Goal: Check status: Check status

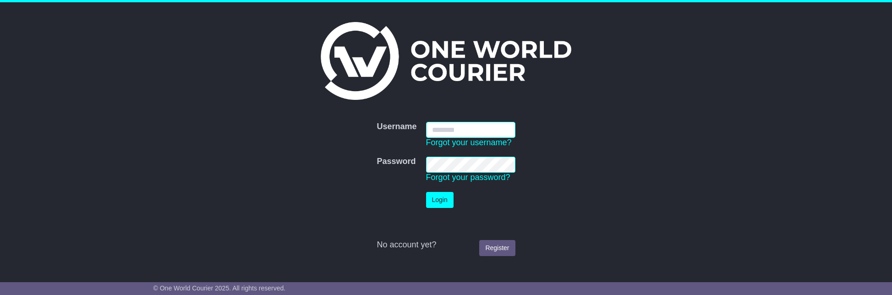
type input "**********"
click at [436, 201] on button "Login" at bounding box center [439, 200] width 27 height 16
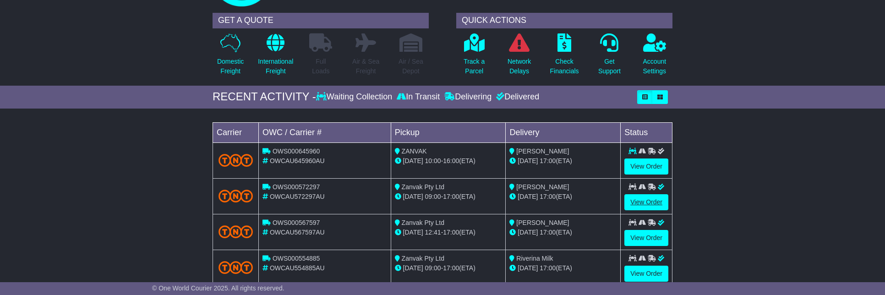
scroll to position [65, 0]
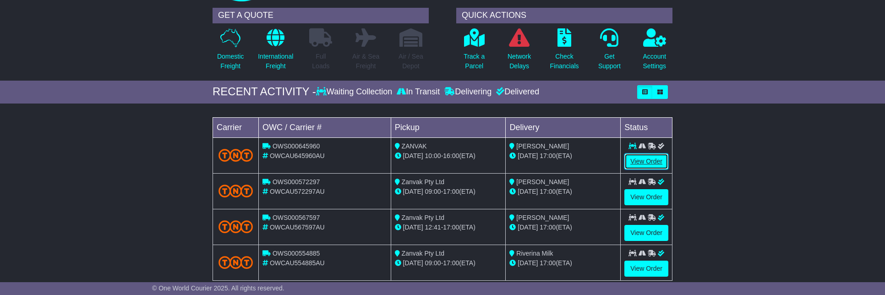
click at [659, 162] on link "View Order" at bounding box center [647, 162] width 44 height 16
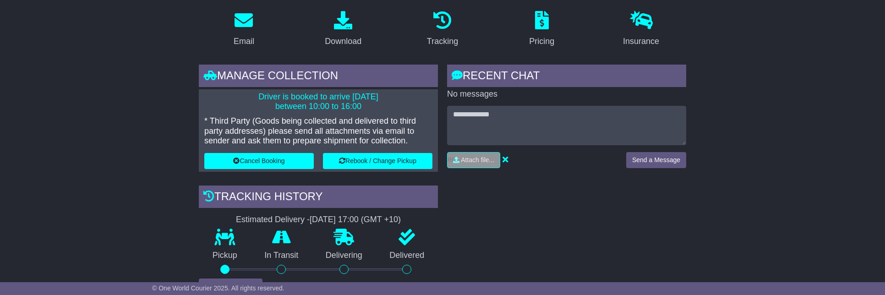
scroll to position [181, 0]
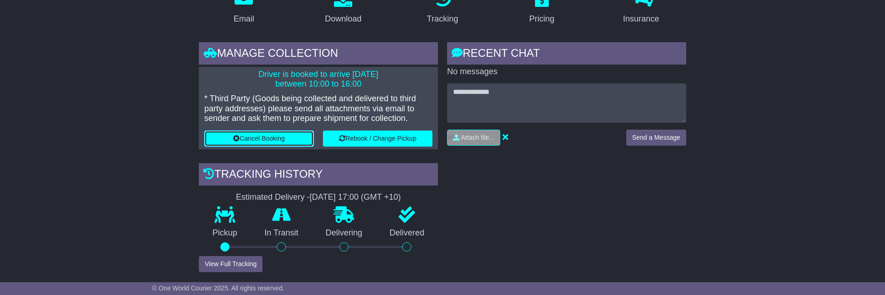
click at [283, 137] on button "Cancel Booking" at bounding box center [259, 139] width 110 height 16
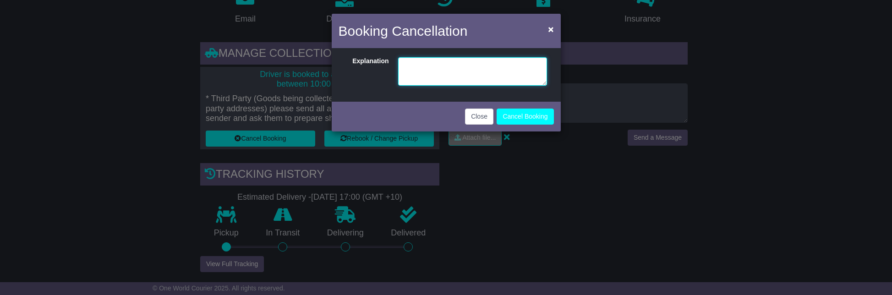
click at [431, 77] on textarea at bounding box center [472, 71] width 149 height 28
type textarea "**********"
click at [527, 115] on button "Cancel Booking" at bounding box center [525, 117] width 57 height 16
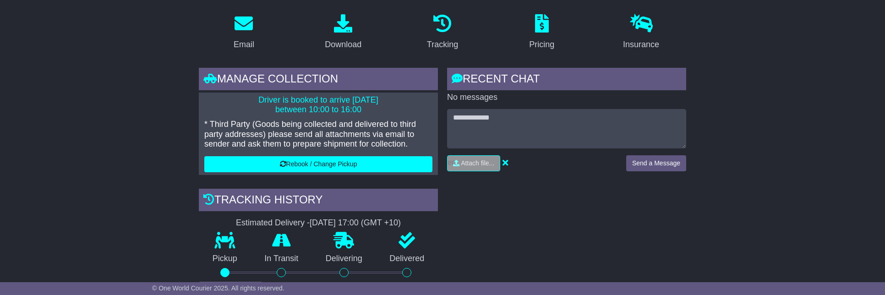
scroll to position [159, 0]
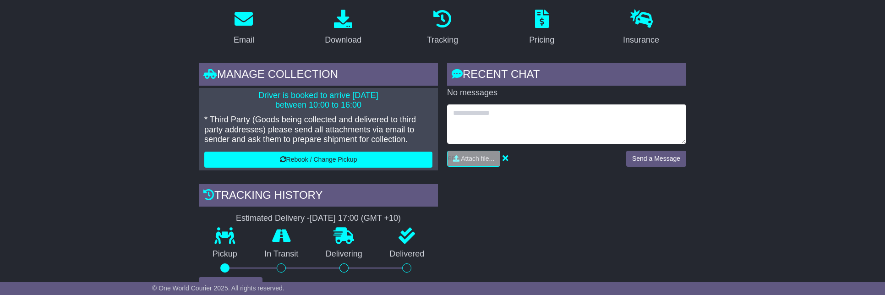
click at [531, 109] on textarea at bounding box center [566, 123] width 239 height 39
type textarea "*********"
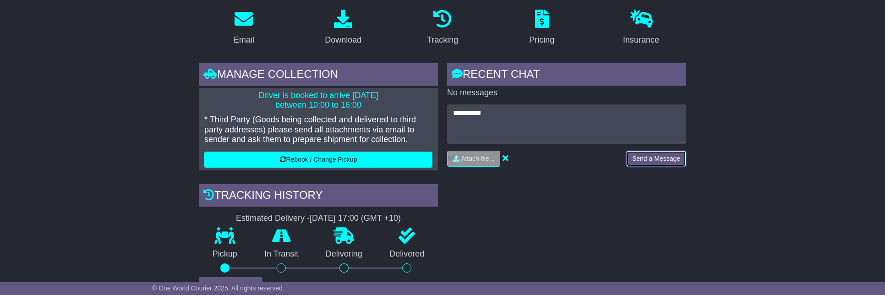
click at [660, 155] on button "Send a Message" at bounding box center [656, 159] width 60 height 16
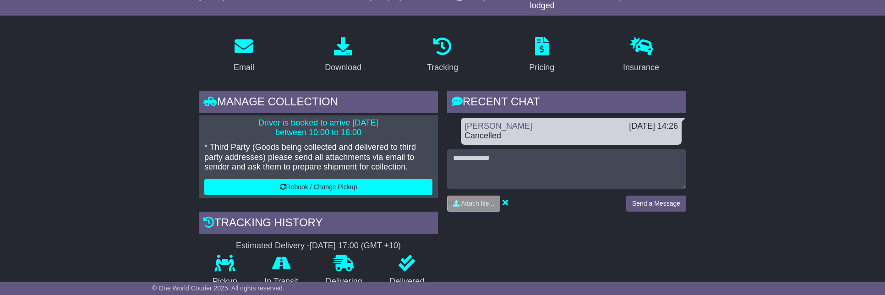
scroll to position [0, 0]
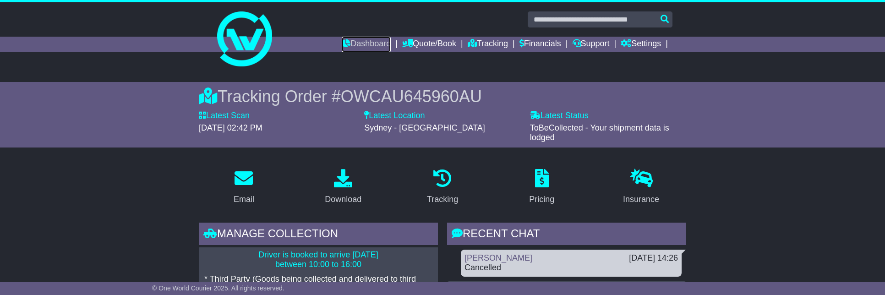
click at [374, 48] on link "Dashboard" at bounding box center [366, 45] width 49 height 16
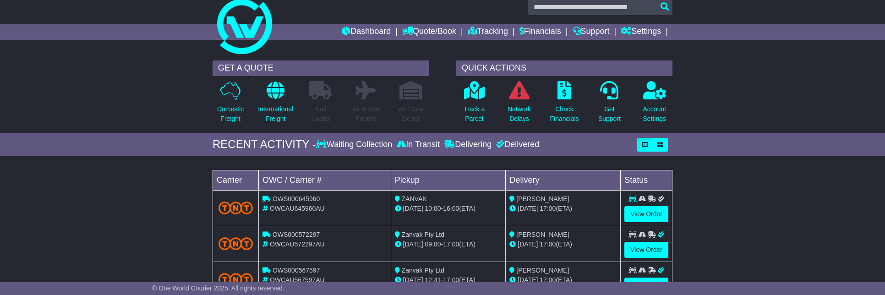
scroll to position [14, 0]
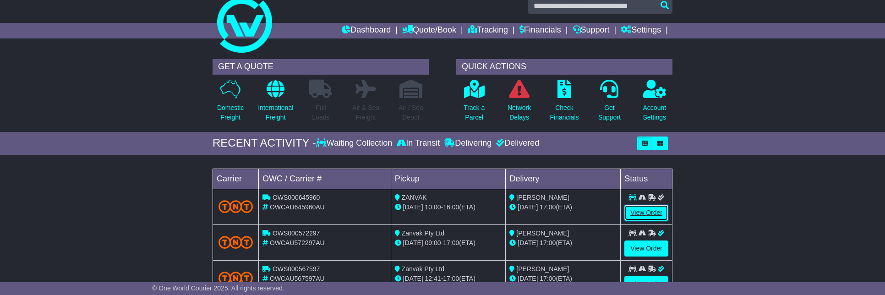
click at [639, 216] on link "View Order" at bounding box center [647, 213] width 44 height 16
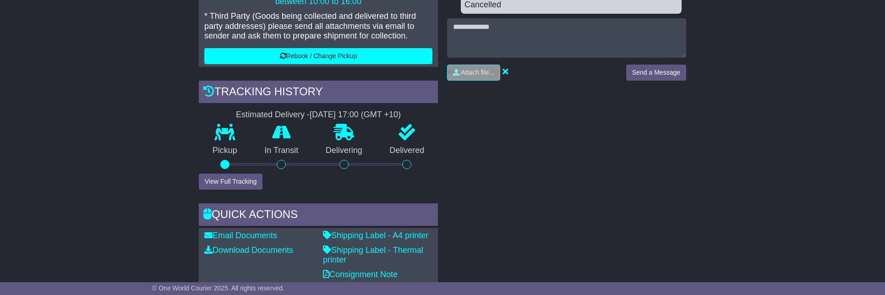
scroll to position [176, 0]
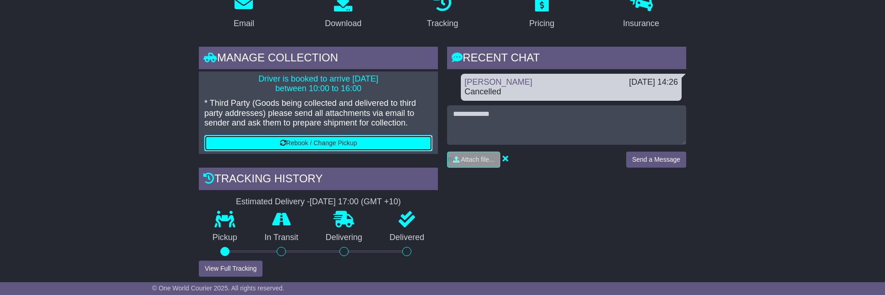
click at [329, 142] on button "Rebook / Change Pickup" at bounding box center [318, 143] width 228 height 16
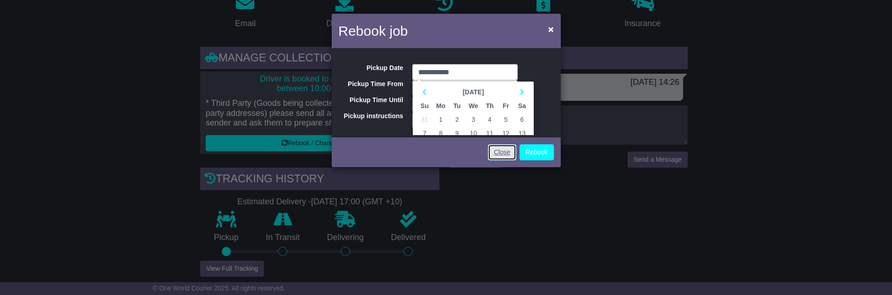
click at [509, 150] on link "Close" at bounding box center [502, 152] width 28 height 16
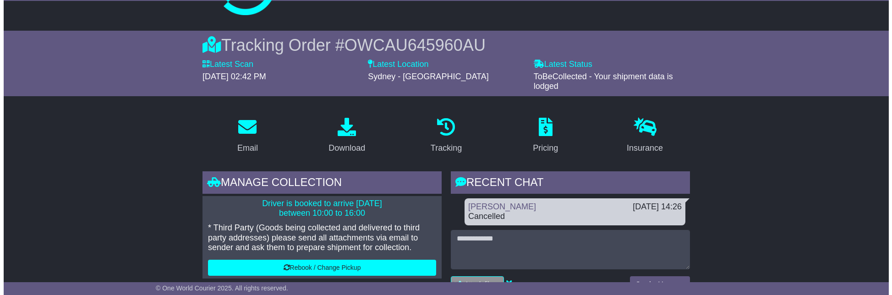
scroll to position [57, 0]
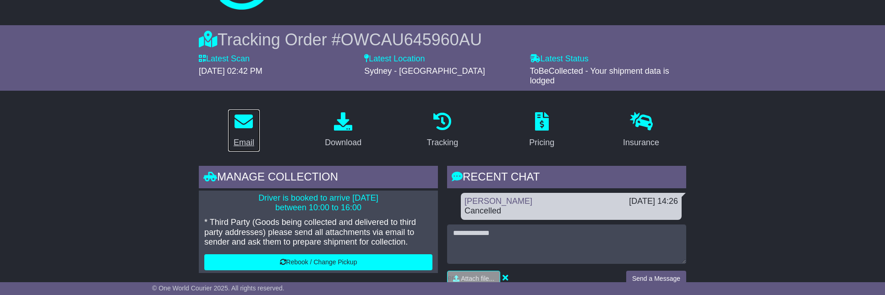
click at [245, 141] on div "Email" at bounding box center [244, 143] width 21 height 12
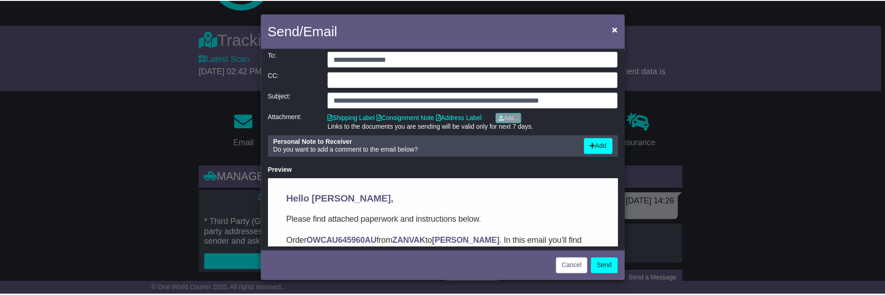
scroll to position [17, 0]
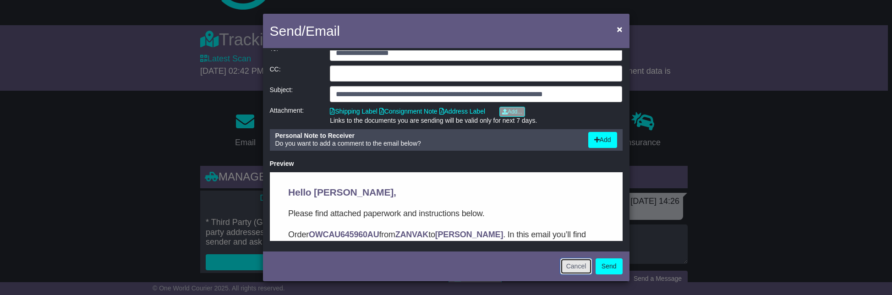
click at [572, 271] on button "Cancel" at bounding box center [576, 266] width 32 height 16
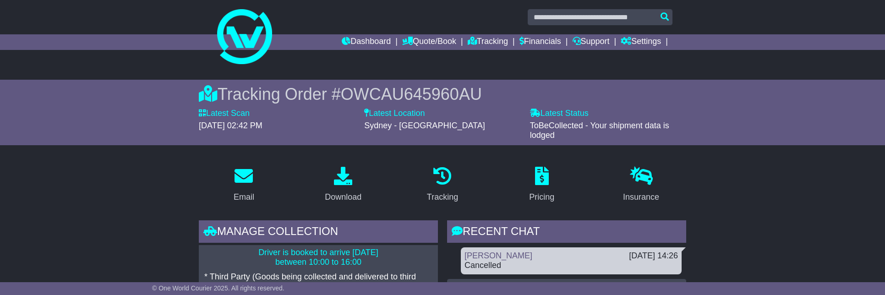
scroll to position [0, 0]
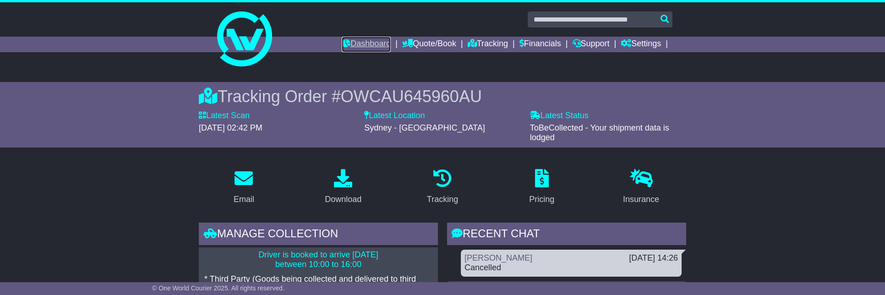
click at [371, 42] on link "Dashboard" at bounding box center [366, 45] width 49 height 16
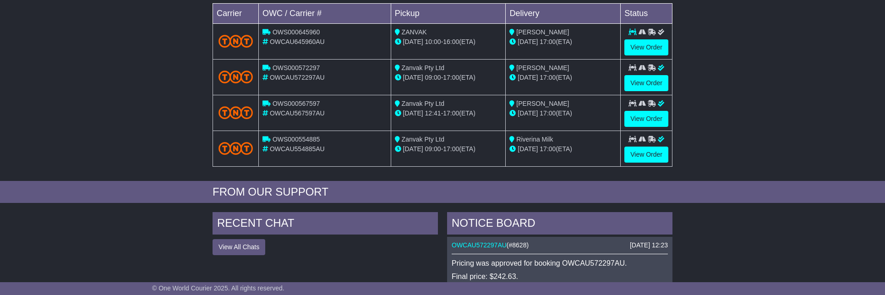
scroll to position [184, 0]
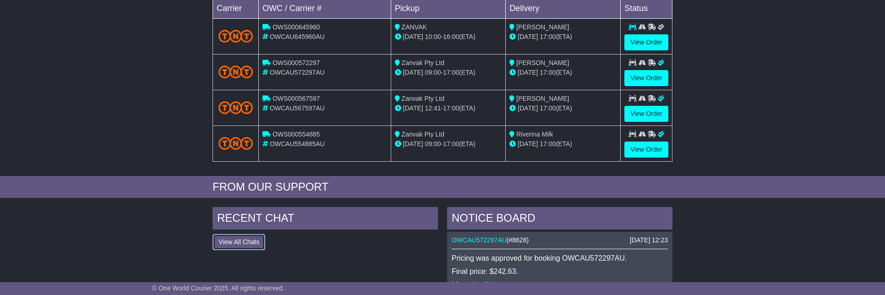
click at [242, 248] on button "View All Chats" at bounding box center [239, 242] width 53 height 16
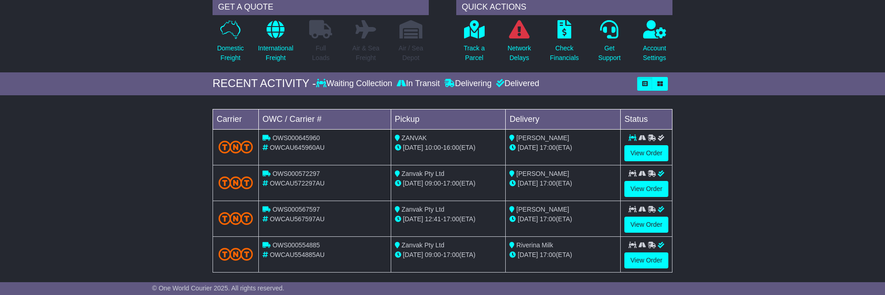
scroll to position [25, 0]
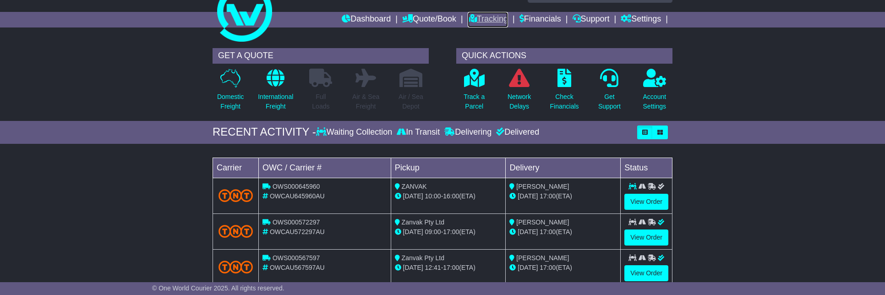
click at [487, 22] on link "Tracking" at bounding box center [488, 20] width 40 height 16
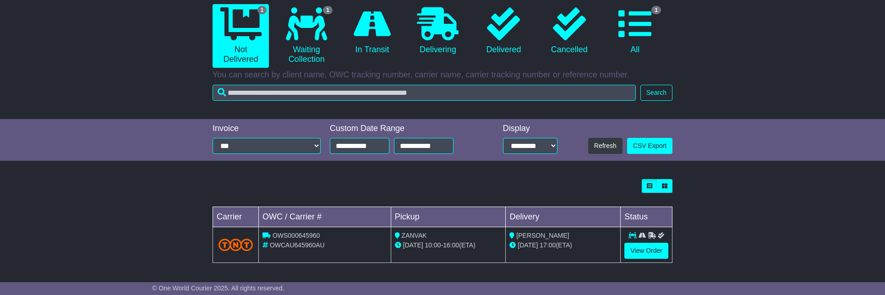
scroll to position [92, 0]
click at [657, 251] on link "View Order" at bounding box center [647, 250] width 44 height 16
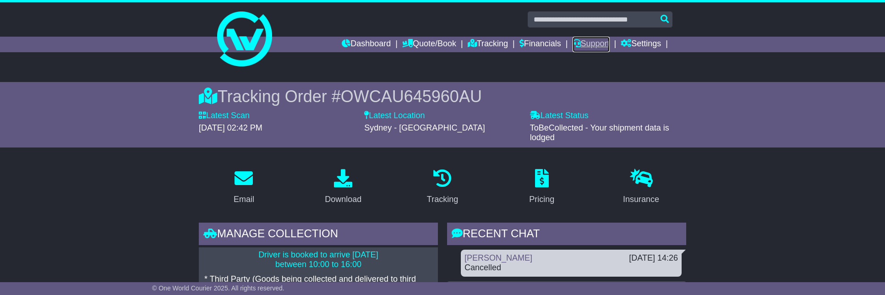
click at [595, 48] on link "Support" at bounding box center [591, 45] width 37 height 16
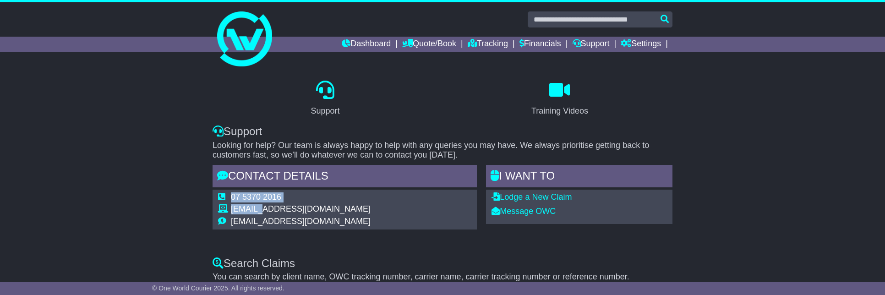
drag, startPoint x: 354, startPoint y: 212, endPoint x: 272, endPoint y: 210, distance: 82.0
click at [258, 212] on div "07 5370 2016 [EMAIL_ADDRESS][DOMAIN_NAME] [EMAIL_ADDRESS][DOMAIN_NAME]" at bounding box center [345, 210] width 264 height 40
drag, startPoint x: 352, startPoint y: 205, endPoint x: 371, endPoint y: 204, distance: 18.4
click at [353, 205] on td "[EMAIL_ADDRESS][DOMAIN_NAME]" at bounding box center [301, 210] width 140 height 12
drag, startPoint x: 380, startPoint y: 208, endPoint x: 232, endPoint y: 212, distance: 148.5
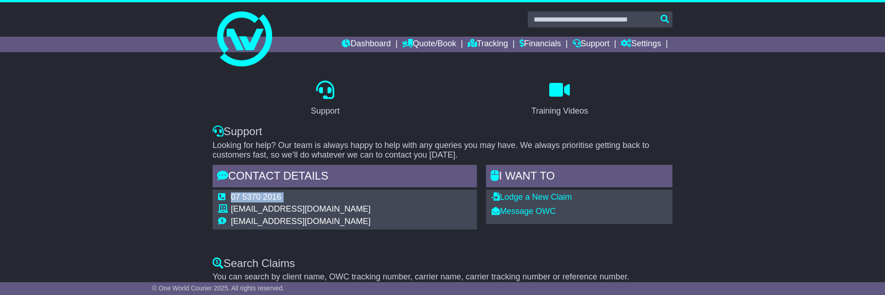
click at [232, 212] on div "07 5370 2016 [EMAIL_ADDRESS][DOMAIN_NAME] [EMAIL_ADDRESS][DOMAIN_NAME]" at bounding box center [345, 210] width 264 height 40
copy table "07 5370 2016"
click at [397, 44] on li "Dashboard" at bounding box center [372, 45] width 60 height 16
click at [479, 47] on link "Tracking" at bounding box center [488, 45] width 40 height 16
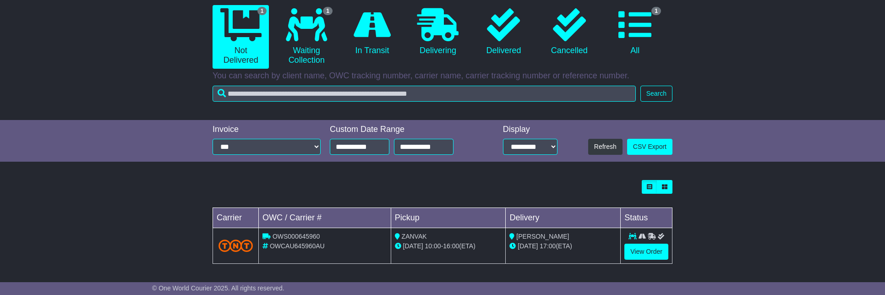
scroll to position [92, 0]
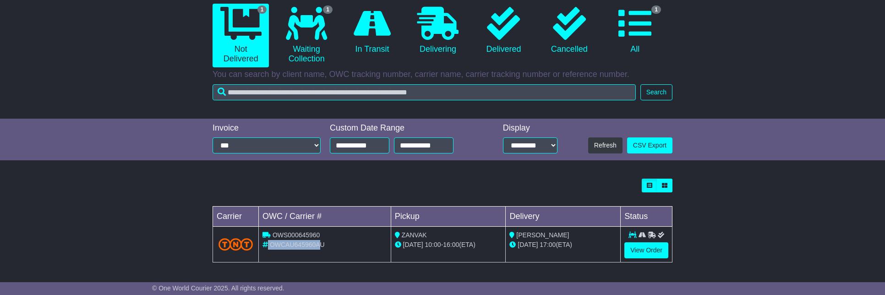
drag, startPoint x: 312, startPoint y: 246, endPoint x: 265, endPoint y: 247, distance: 46.8
click at [265, 247] on div "OWCAU645960AU" at bounding box center [325, 245] width 125 height 10
drag, startPoint x: 316, startPoint y: 246, endPoint x: 267, endPoint y: 248, distance: 49.5
click at [267, 248] on div "OWCAU645960AU" at bounding box center [325, 245] width 125 height 10
copy div "OWCAU645960AU"
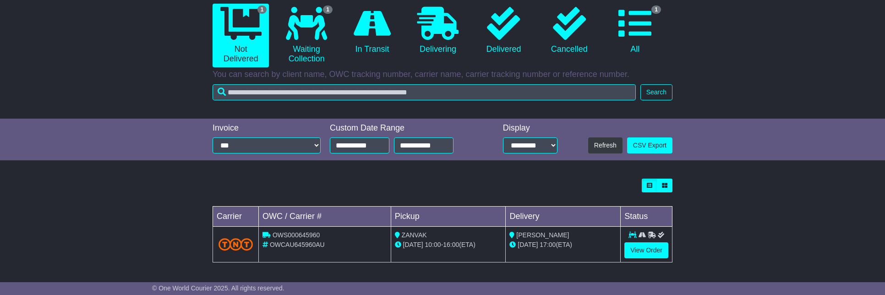
drag, startPoint x: 303, startPoint y: 246, endPoint x: 536, endPoint y: 242, distance: 233.3
click at [304, 246] on span "OWCAU645960AU" at bounding box center [297, 244] width 55 height 7
click at [647, 247] on link "View Order" at bounding box center [647, 250] width 44 height 16
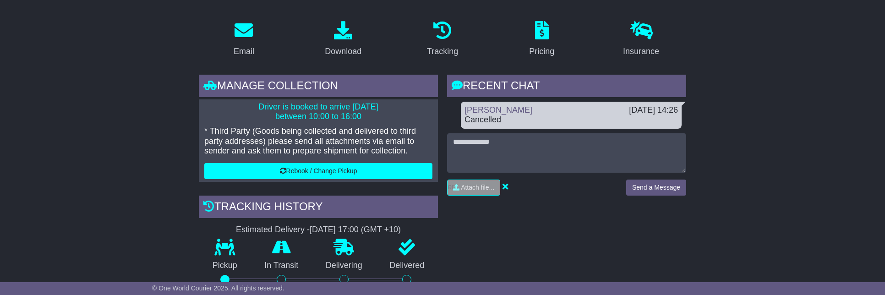
scroll to position [215, 0]
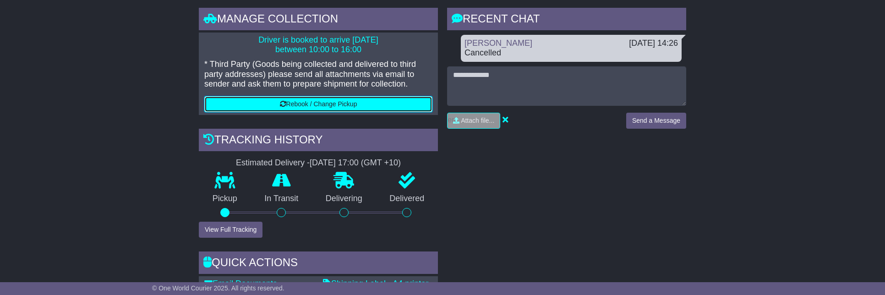
click at [318, 103] on button "Rebook / Change Pickup" at bounding box center [318, 104] width 228 height 16
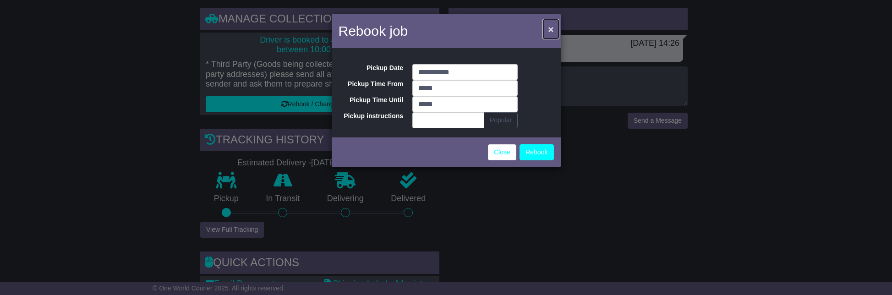
click at [556, 31] on button "×" at bounding box center [550, 29] width 15 height 19
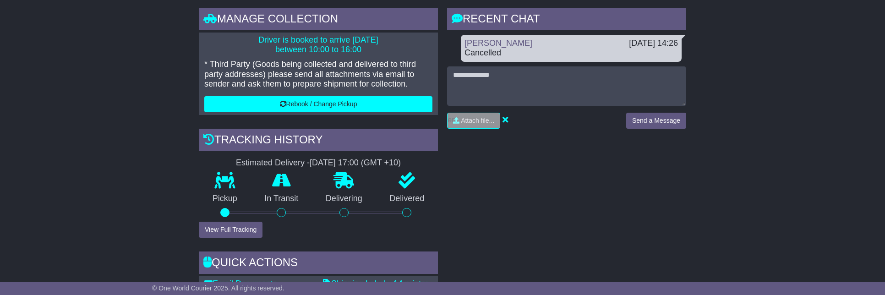
click at [337, 50] on p "Driver is booked to arrive [DATE] between 10:00 to 16:00" at bounding box center [318, 45] width 228 height 20
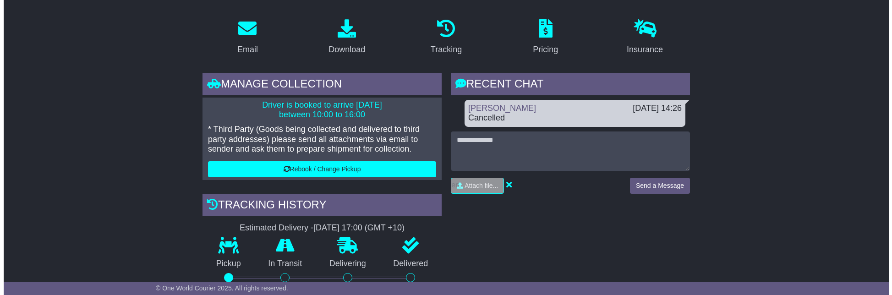
scroll to position [150, 0]
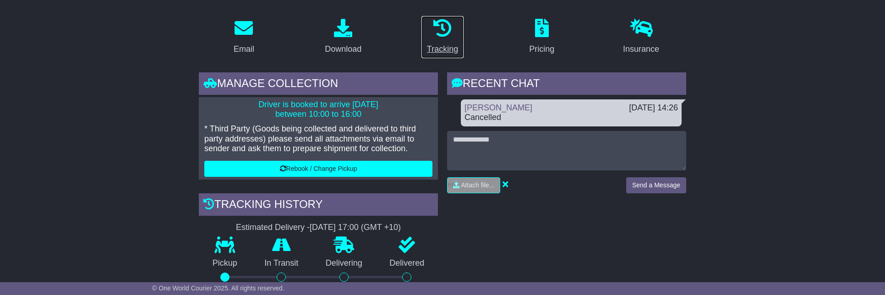
click at [444, 33] on icon at bounding box center [442, 28] width 18 height 18
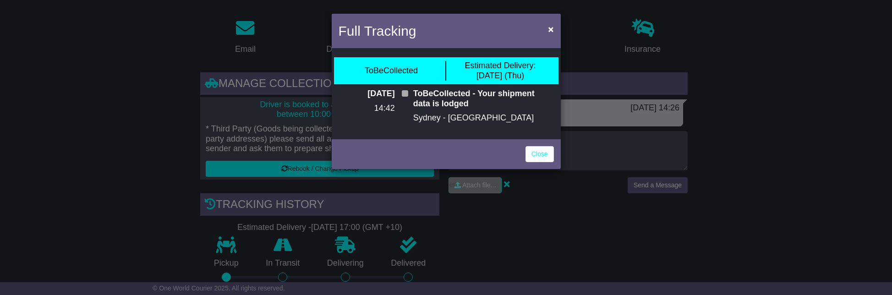
click at [407, 93] on span at bounding box center [405, 93] width 6 height 6
drag, startPoint x: 392, startPoint y: 81, endPoint x: 413, endPoint y: 76, distance: 21.6
click at [391, 81] on div "ToBeCollected Estimated Delivery: [DATE] (Thu)" at bounding box center [446, 70] width 225 height 27
click at [517, 71] on div "Estimated Delivery: [DATE] (Thu)" at bounding box center [500, 71] width 71 height 20
drag, startPoint x: 553, startPoint y: 27, endPoint x: 521, endPoint y: 40, distance: 34.7
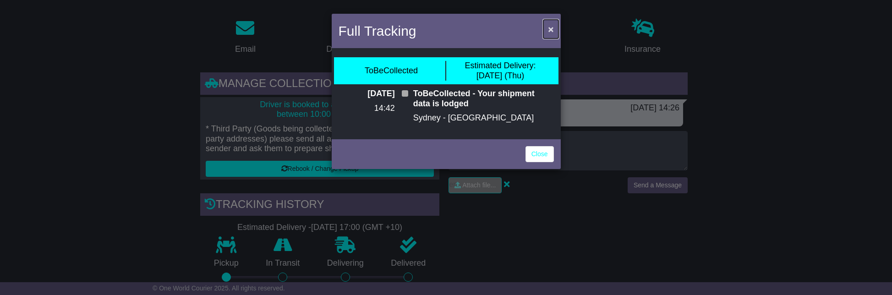
click at [553, 27] on span "×" at bounding box center [550, 29] width 5 height 11
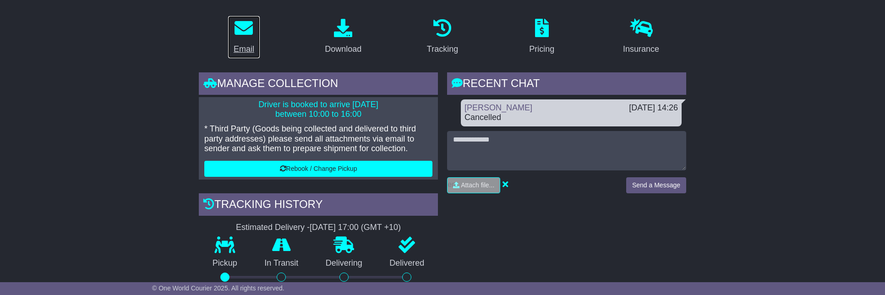
click at [244, 45] on div "Email" at bounding box center [244, 49] width 21 height 12
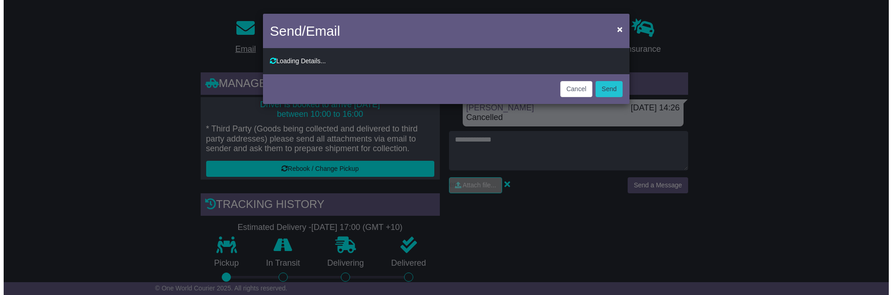
type input "**********"
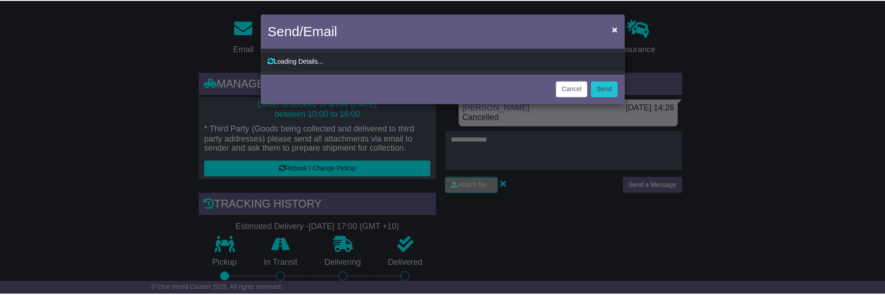
scroll to position [0, 0]
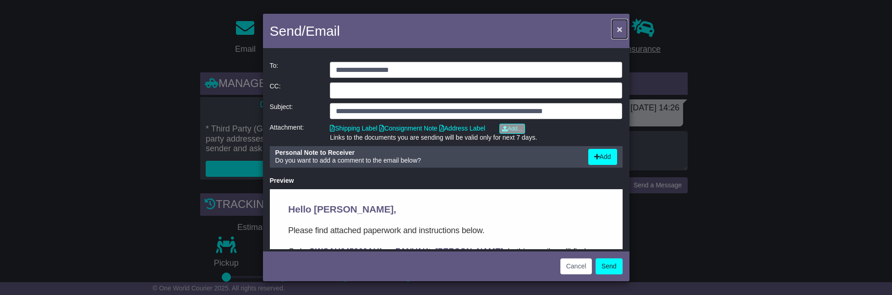
click at [619, 27] on span "×" at bounding box center [619, 29] width 5 height 11
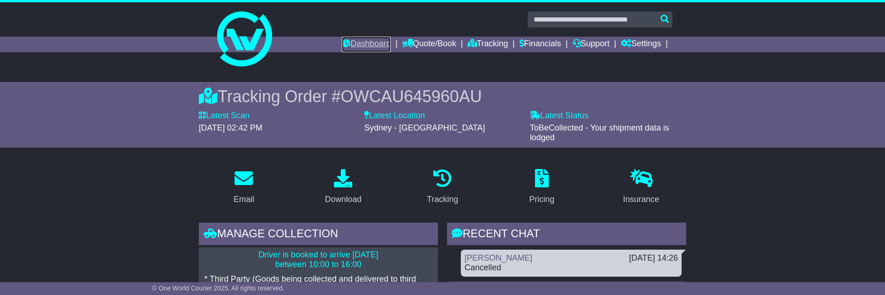
click at [366, 46] on link "Dashboard" at bounding box center [366, 45] width 49 height 16
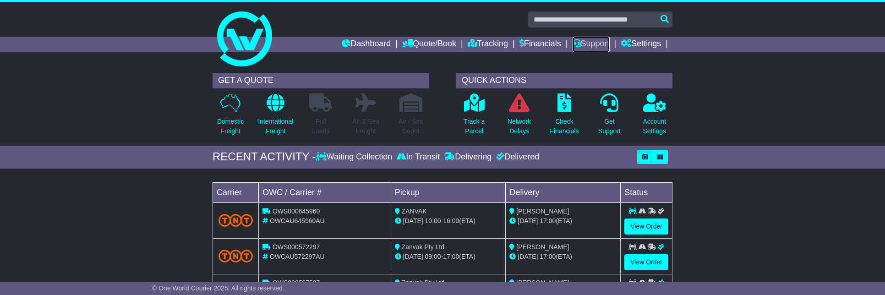
click at [597, 45] on link "Support" at bounding box center [591, 45] width 37 height 16
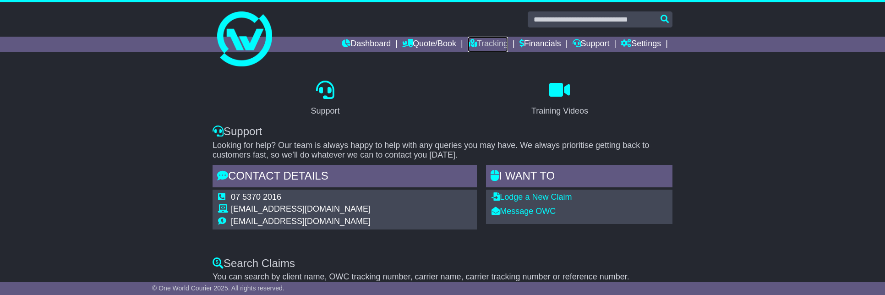
click at [489, 43] on link "Tracking" at bounding box center [488, 45] width 40 height 16
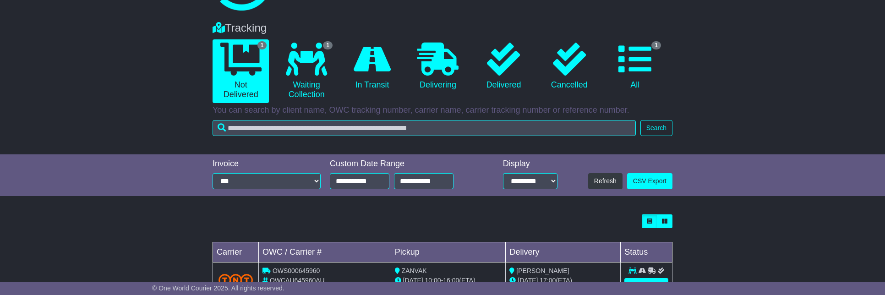
scroll to position [92, 0]
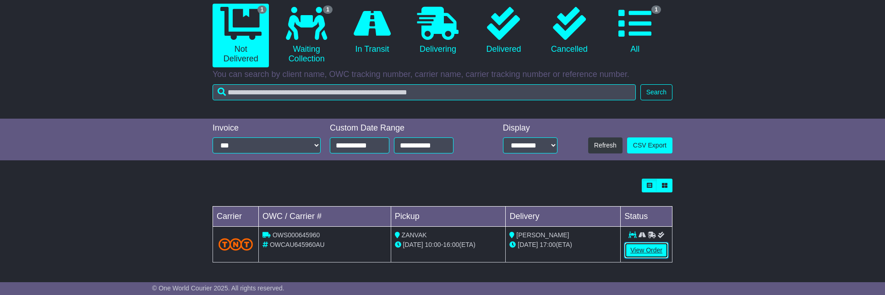
click at [663, 250] on link "View Order" at bounding box center [647, 250] width 44 height 16
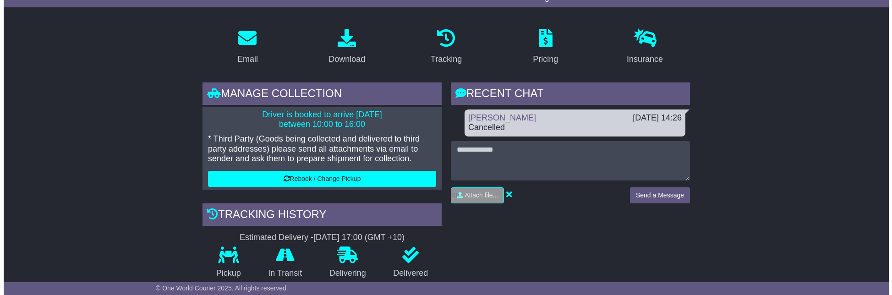
scroll to position [154, 0]
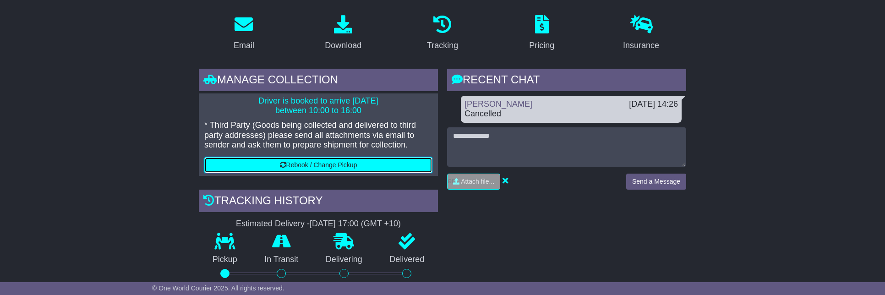
click at [318, 162] on button "Rebook / Change Pickup" at bounding box center [318, 165] width 228 height 16
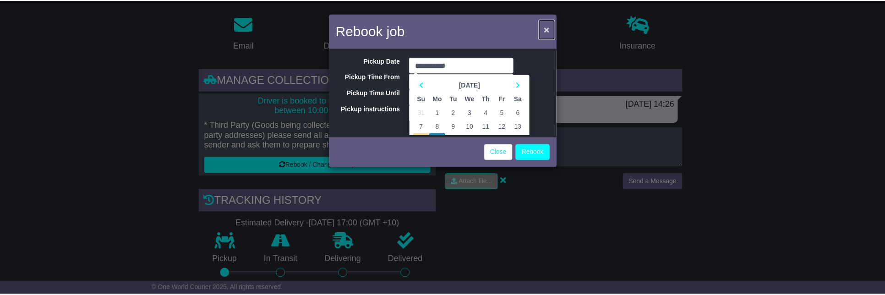
scroll to position [0, 0]
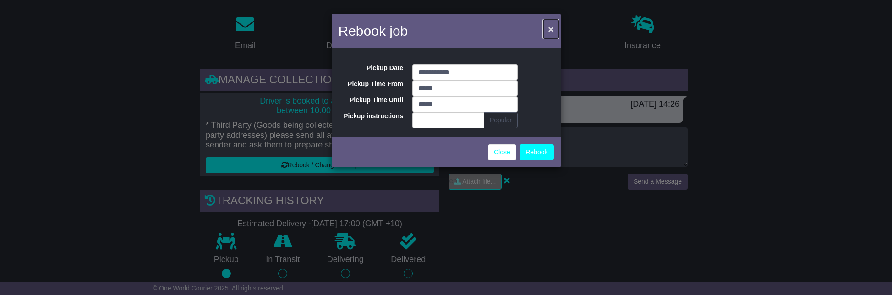
click at [552, 30] on span "×" at bounding box center [550, 29] width 5 height 11
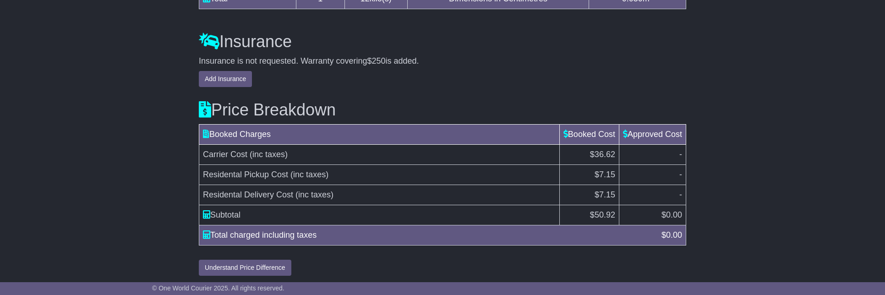
scroll to position [963, 0]
